Goal: Information Seeking & Learning: Check status

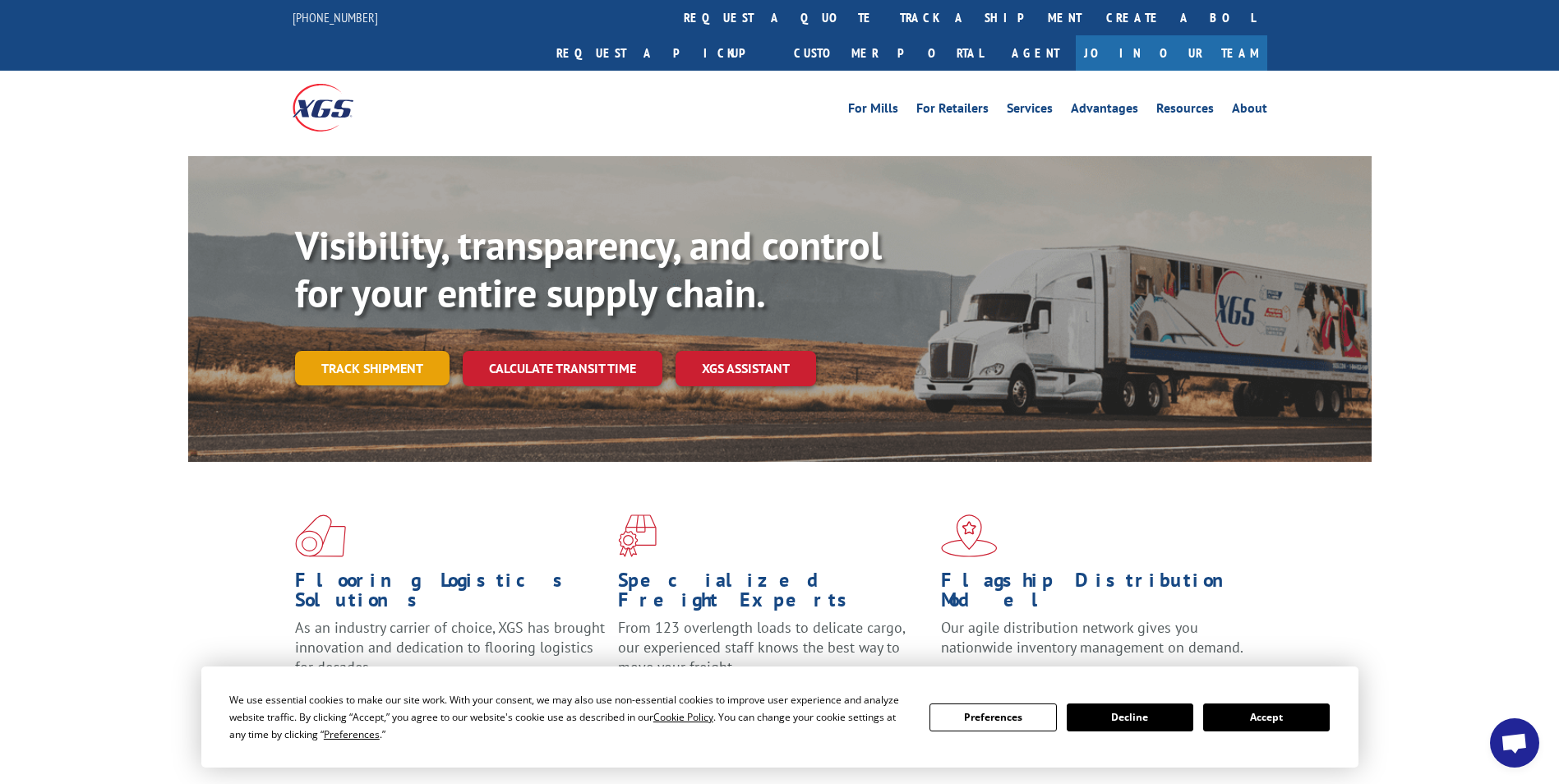
click at [419, 351] on link "Track shipment" at bounding box center [372, 368] width 154 height 34
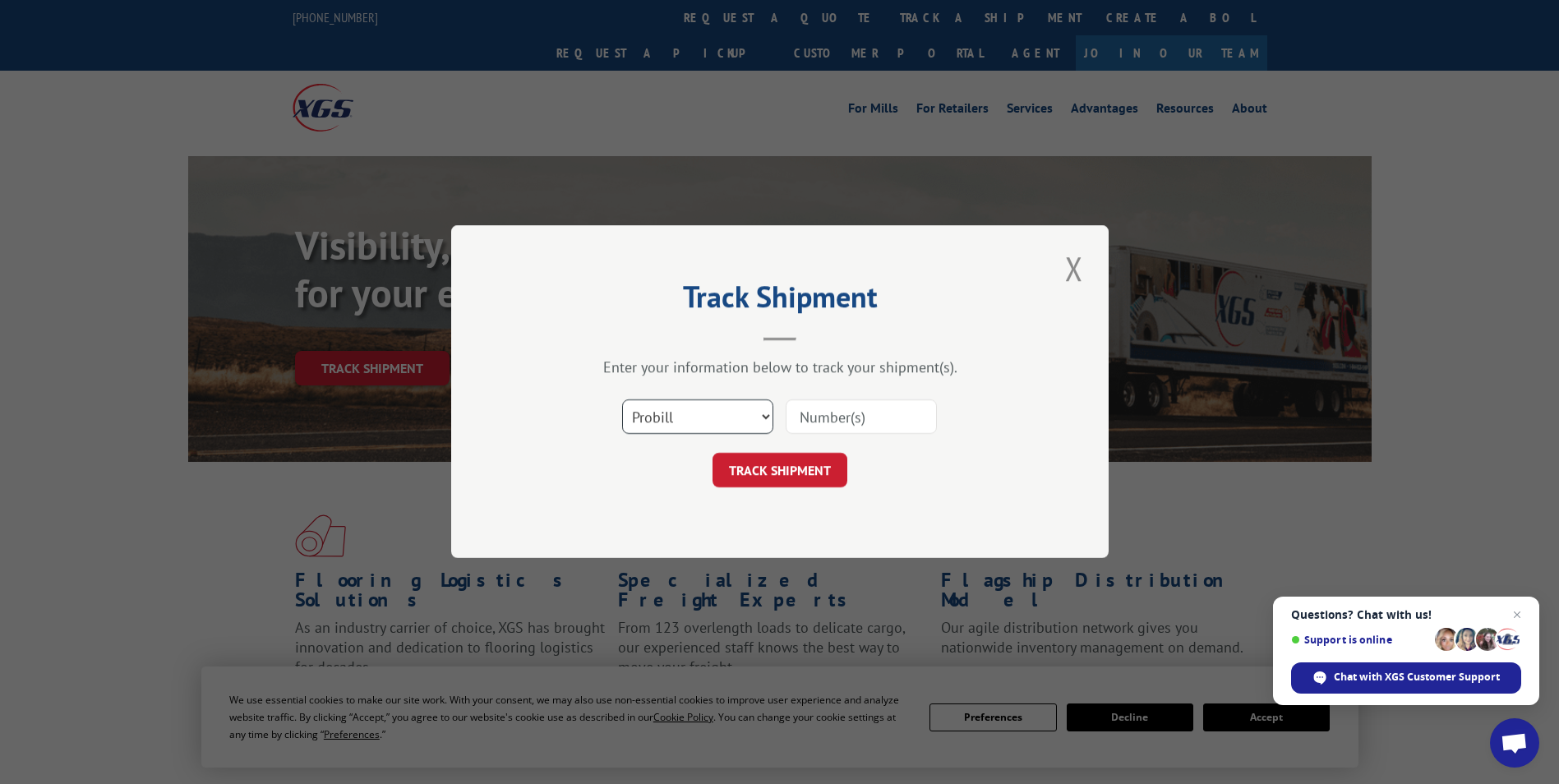
click at [661, 423] on select "Select category... Probill BOL PO" at bounding box center [697, 417] width 151 height 34
select select "bol"
click at [622, 400] on select "Select category... Probill BOL PO" at bounding box center [697, 417] width 151 height 34
paste input "241869"
type input "241869"
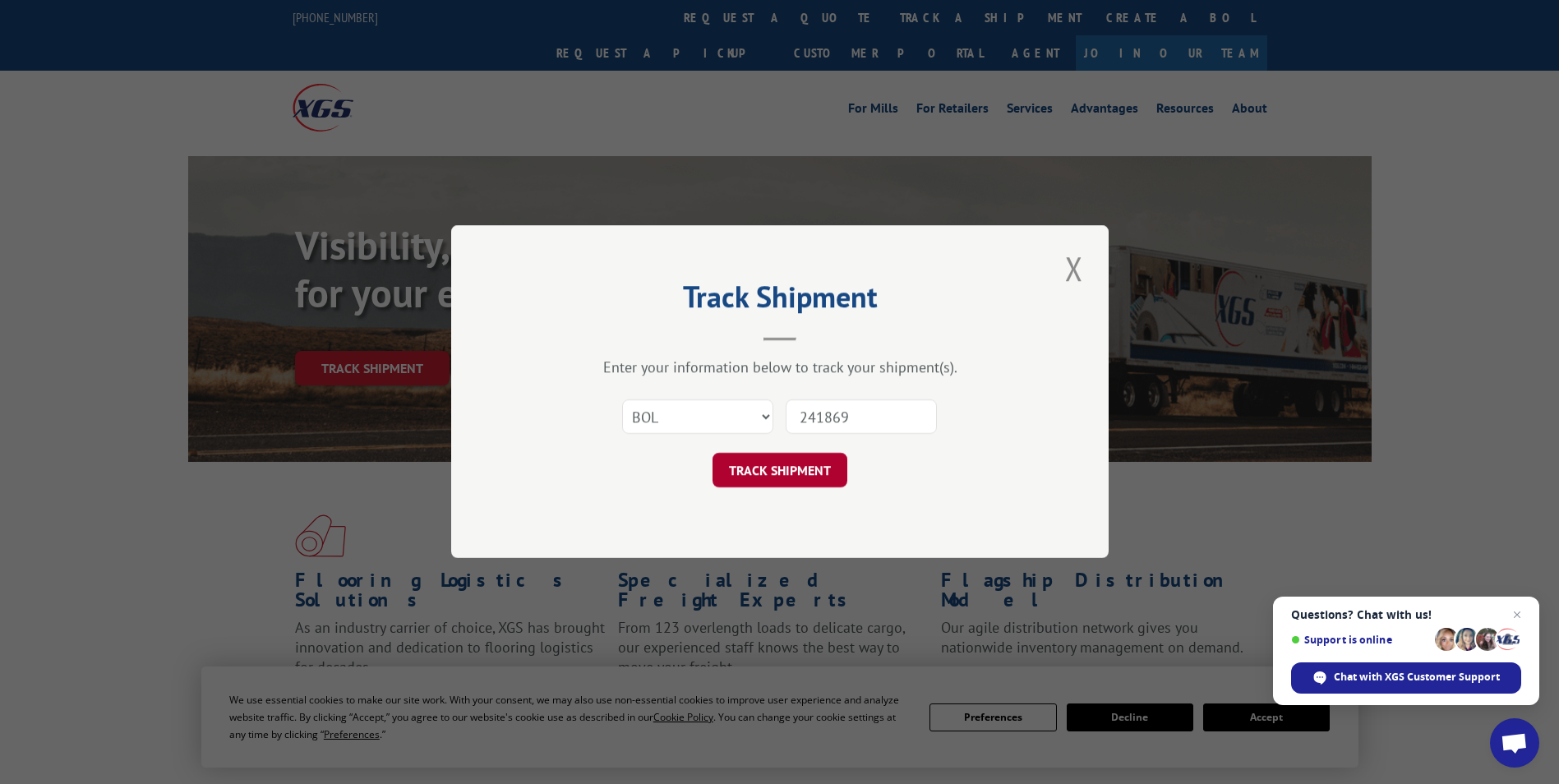
click at [788, 472] on button "TRACK SHIPMENT" at bounding box center [780, 471] width 135 height 34
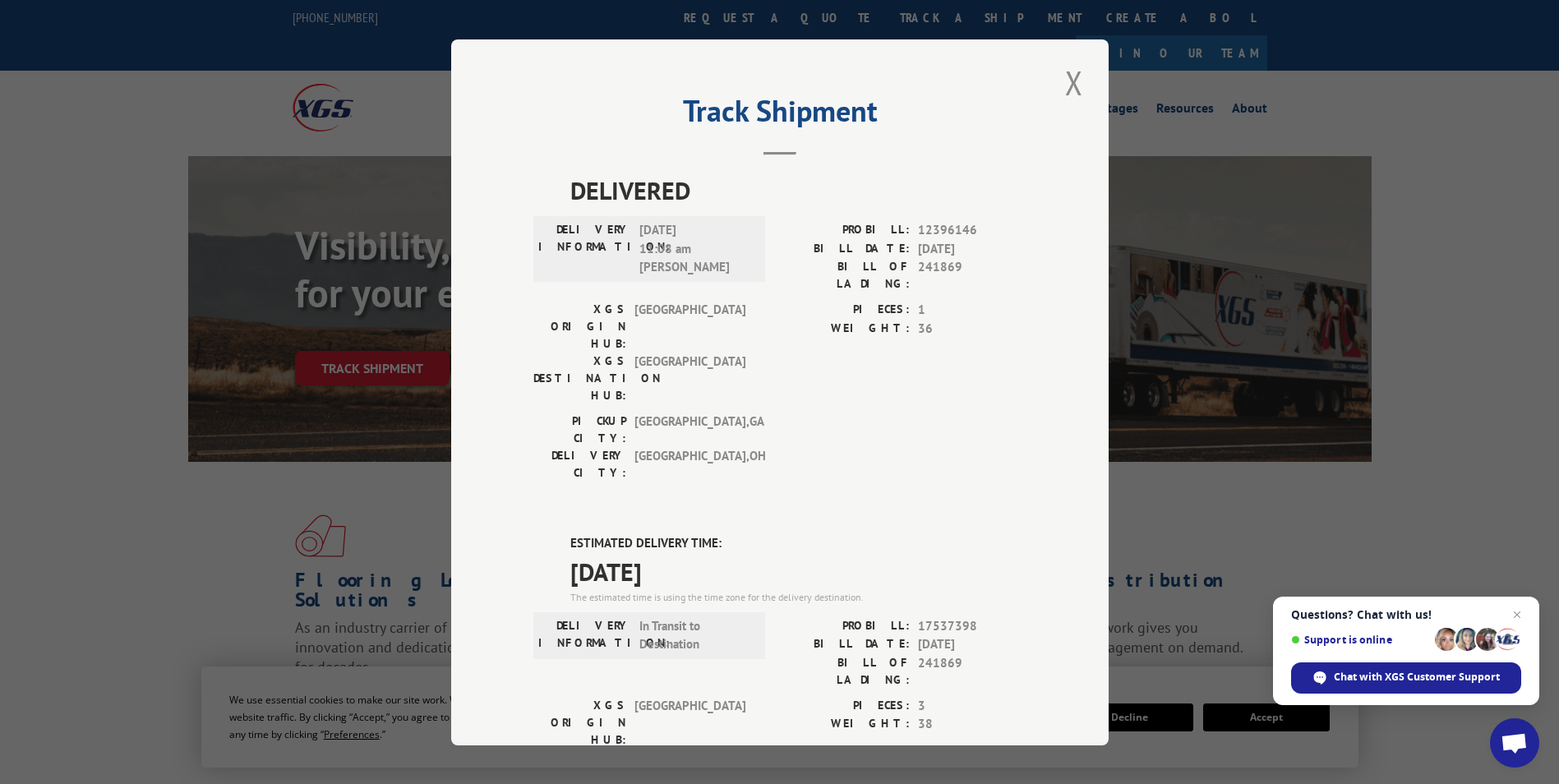
drag, startPoint x: 788, startPoint y: 472, endPoint x: 974, endPoint y: 690, distance: 286.6
click at [1064, 85] on button "Close modal" at bounding box center [1074, 83] width 28 height 45
